Goal: Information Seeking & Learning: Learn about a topic

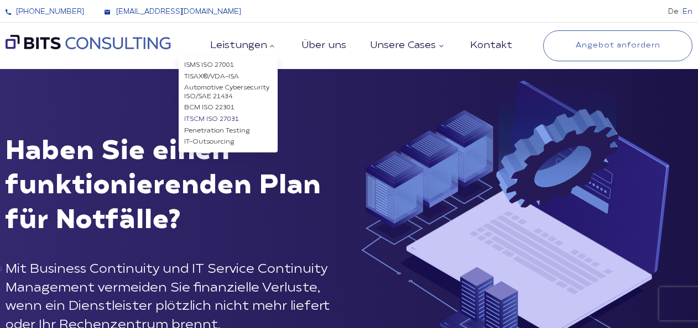
click at [234, 121] on link "ITSCM ISO 27031" at bounding box center [211, 119] width 55 height 7
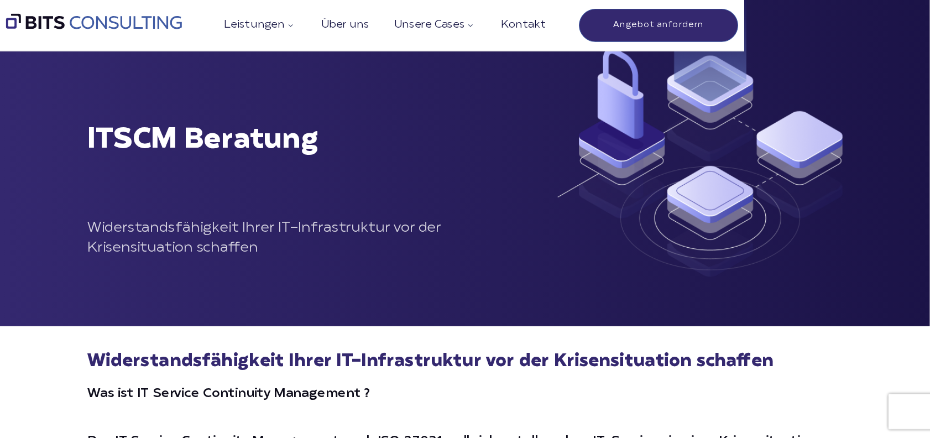
scroll to position [111, 0]
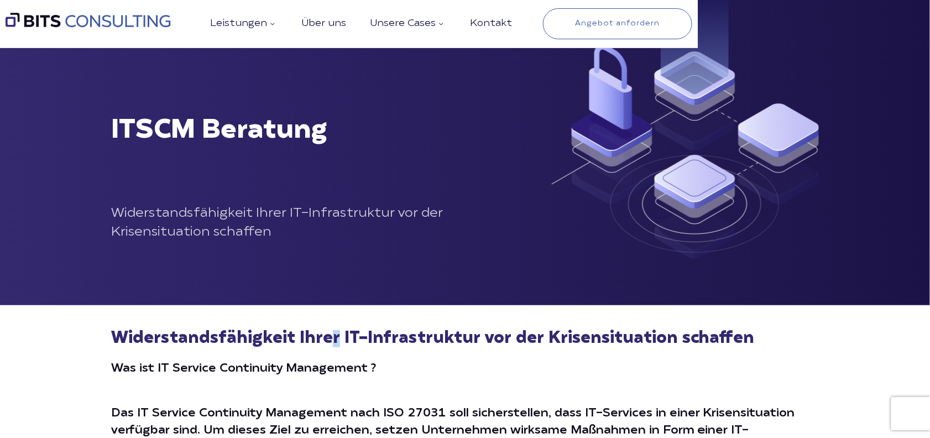
drag, startPoint x: 595, startPoint y: 17, endPoint x: 332, endPoint y: 346, distance: 421.3
click at [332, 328] on h2 "Widerstandsfähigkeit Ihrer IT-Infrastruktur vor der Krisensituation schaffen" at bounding box center [465, 339] width 708 height 17
drag, startPoint x: 332, startPoint y: 346, endPoint x: 580, endPoint y: 355, distance: 248.4
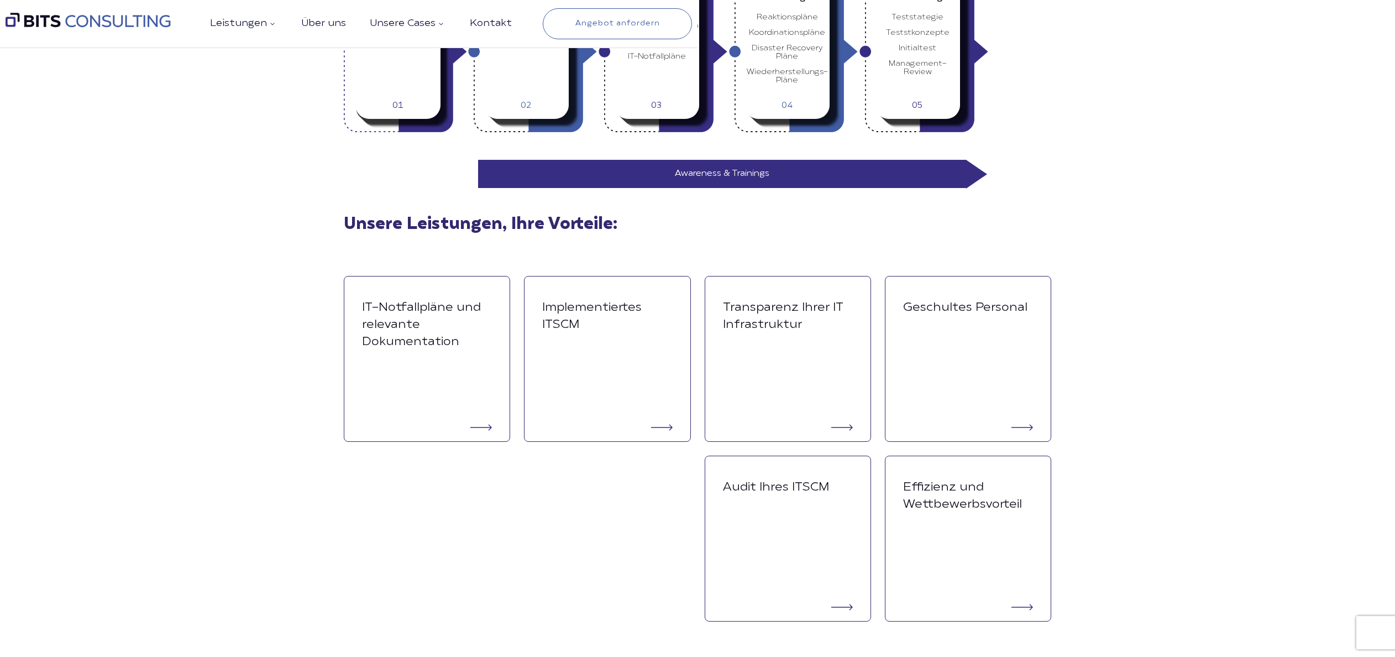
scroll to position [1880, 0]
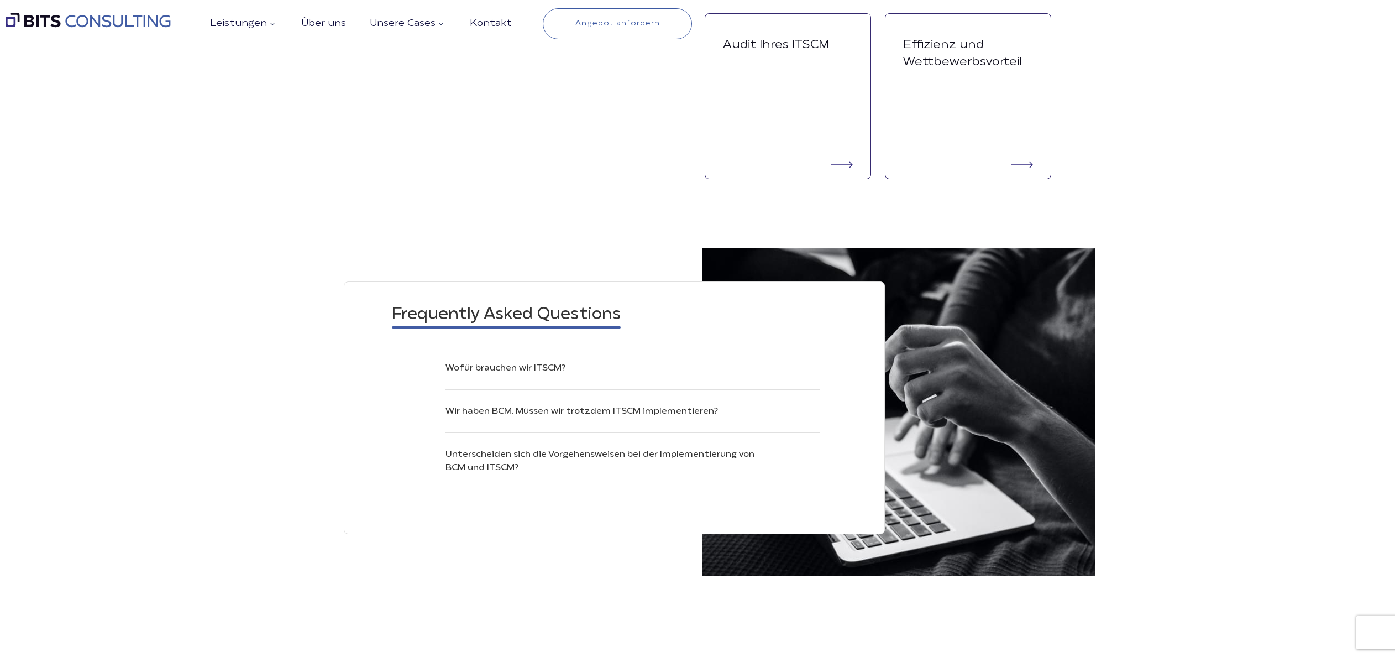
click at [570, 328] on ul "Wofür brauchen wir ITSCM? Jeder Geschäftsprozess basiert auf einer funktioniere…" at bounding box center [606, 426] width 428 height 128
click at [571, 328] on button "Wir haben BCM. Müssen wir trotzdem ITSCM implementieren?" at bounding box center [633, 411] width 374 height 13
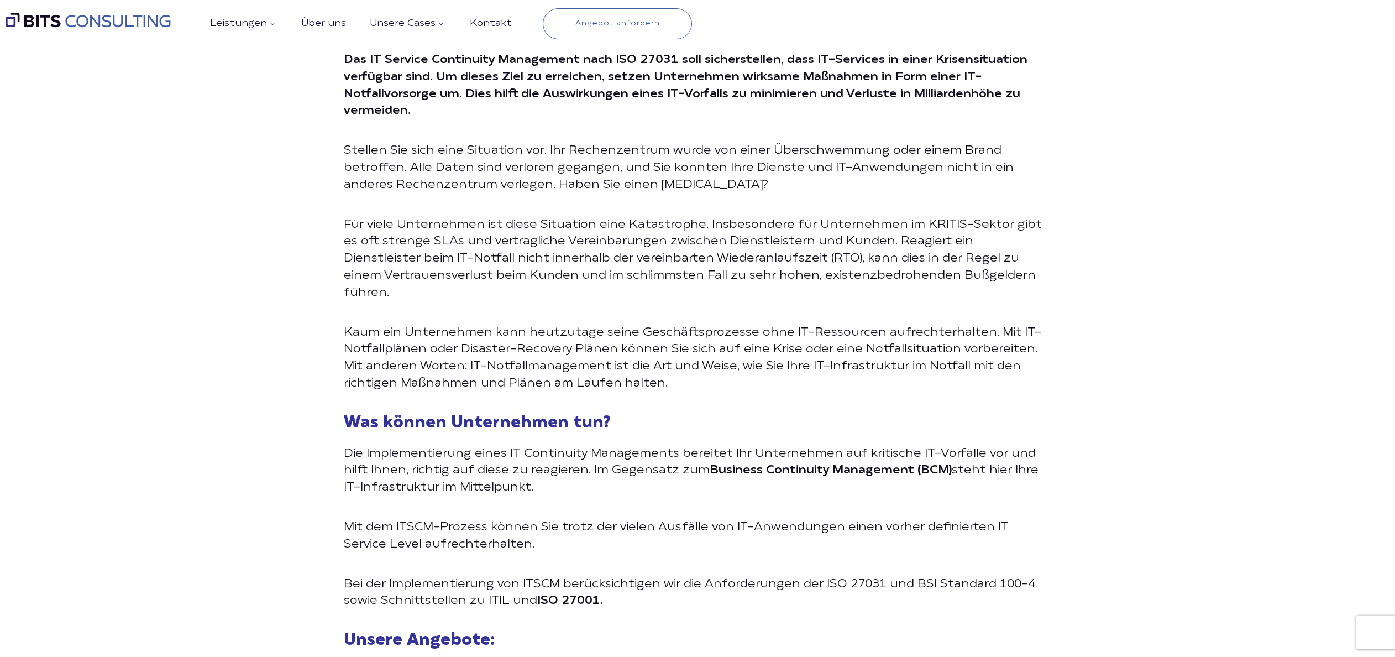
scroll to position [442, 0]
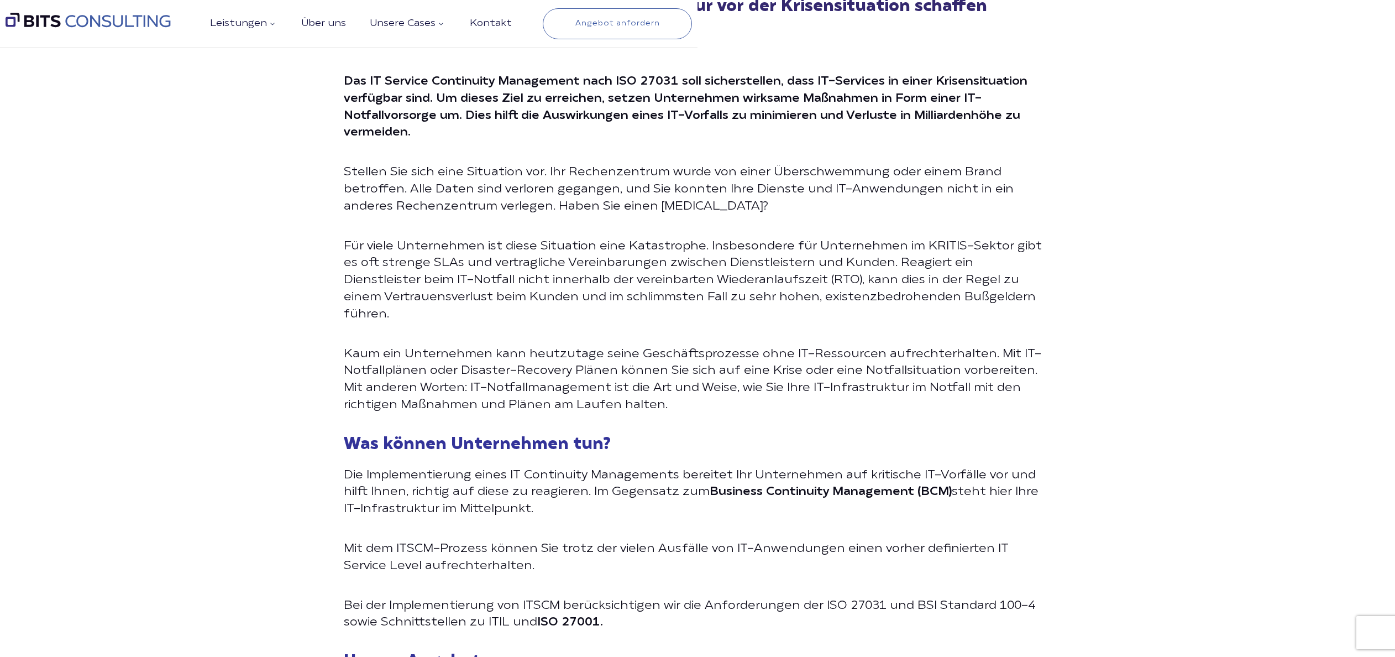
click at [697, 328] on p "Bei der Implementierung von ITSCM berücksichtigen wir die Anforderungen der ISO…" at bounding box center [698, 615] width 708 height 34
click at [697, 328] on p "Mit dem ITSCM-Prozess können Sie trotz der vielen Ausfälle von IT-Anwendungen e…" at bounding box center [698, 558] width 708 height 34
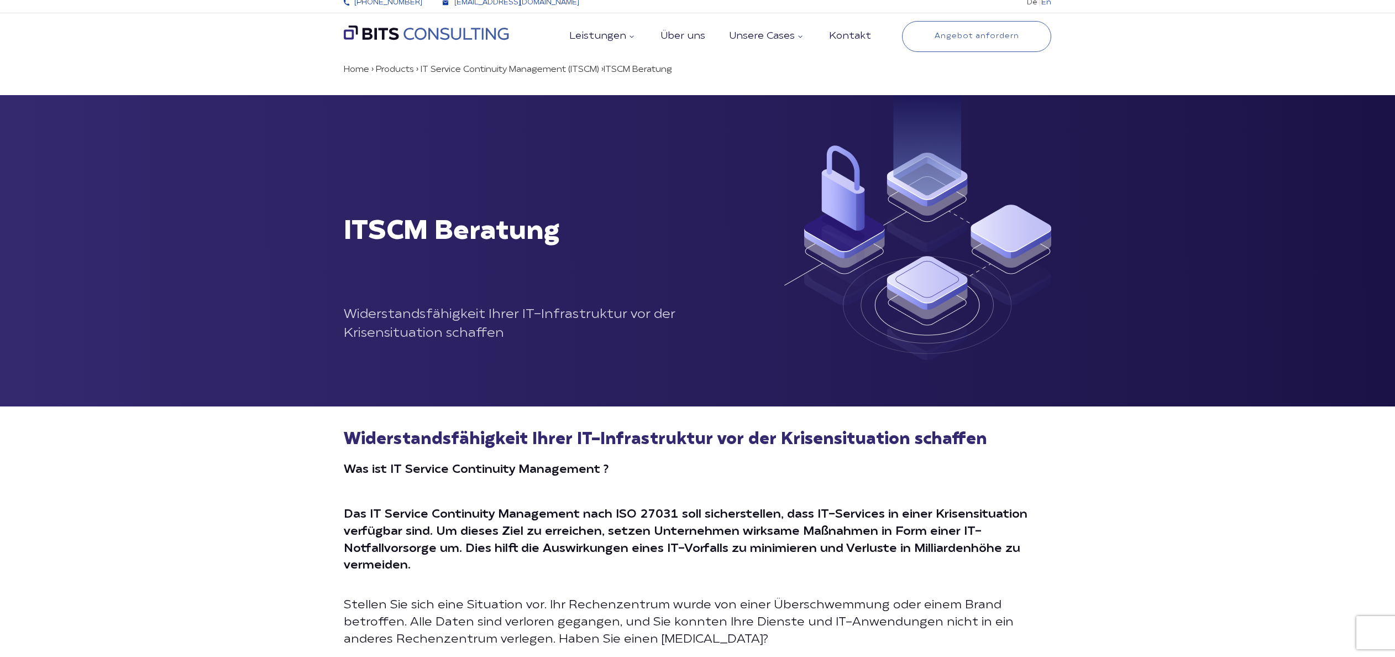
scroll to position [0, 0]
